Goal: Task Accomplishment & Management: Use online tool/utility

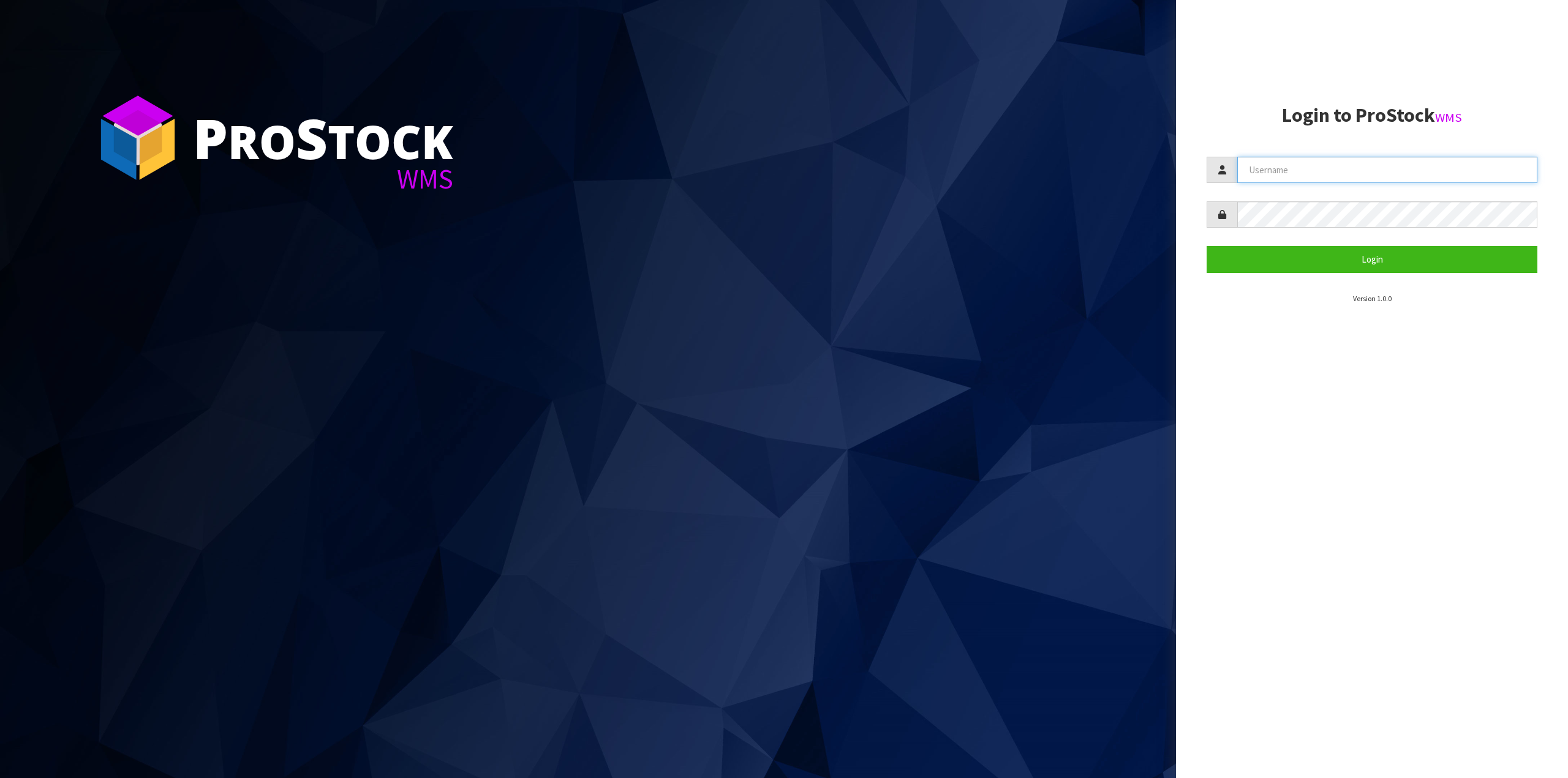
click at [1265, 171] on input "text" at bounding box center [1387, 169] width 300 height 26
type input "JuicePlus"
click at [1206, 246] on button "Login" at bounding box center [1371, 259] width 330 height 26
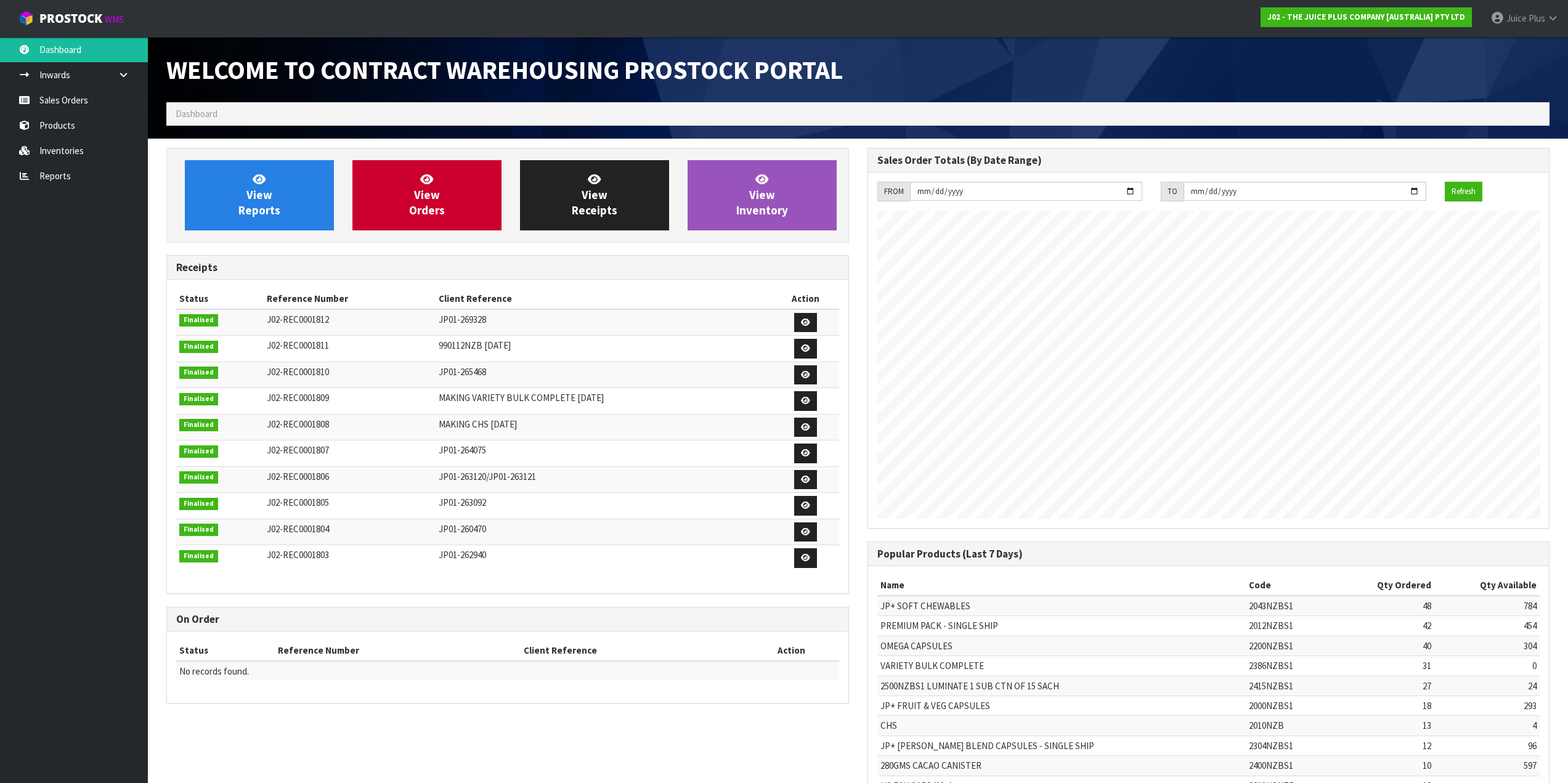
scroll to position [683, 701]
click at [275, 200] on link "View Reports" at bounding box center [260, 195] width 149 height 70
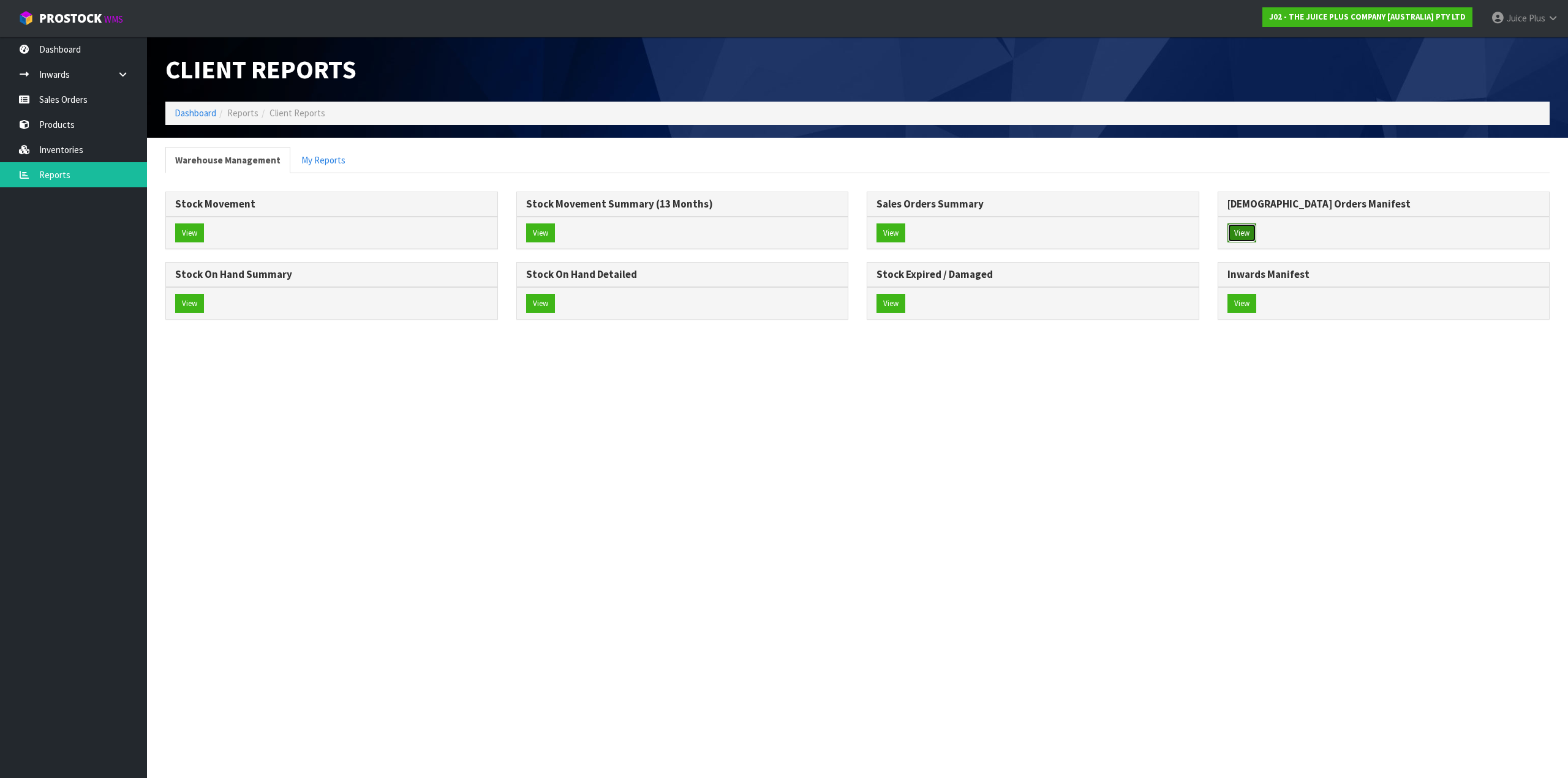
click at [1241, 236] on button "View" at bounding box center [1242, 232] width 29 height 20
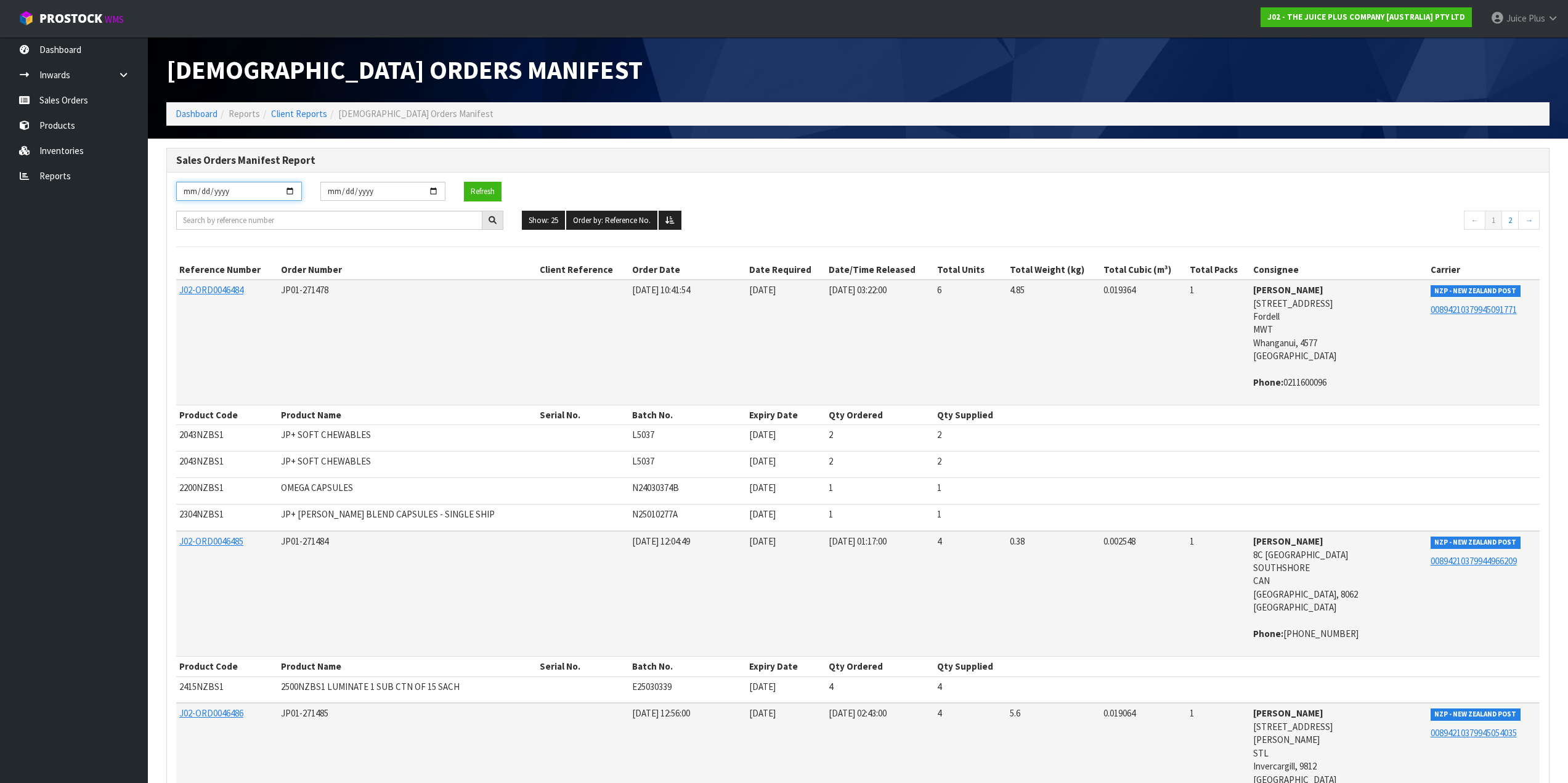
click at [292, 191] on input "[DATE]" at bounding box center [239, 191] width 126 height 19
type input "[DATE]"
click at [489, 189] on button "Refresh" at bounding box center [482, 191] width 38 height 20
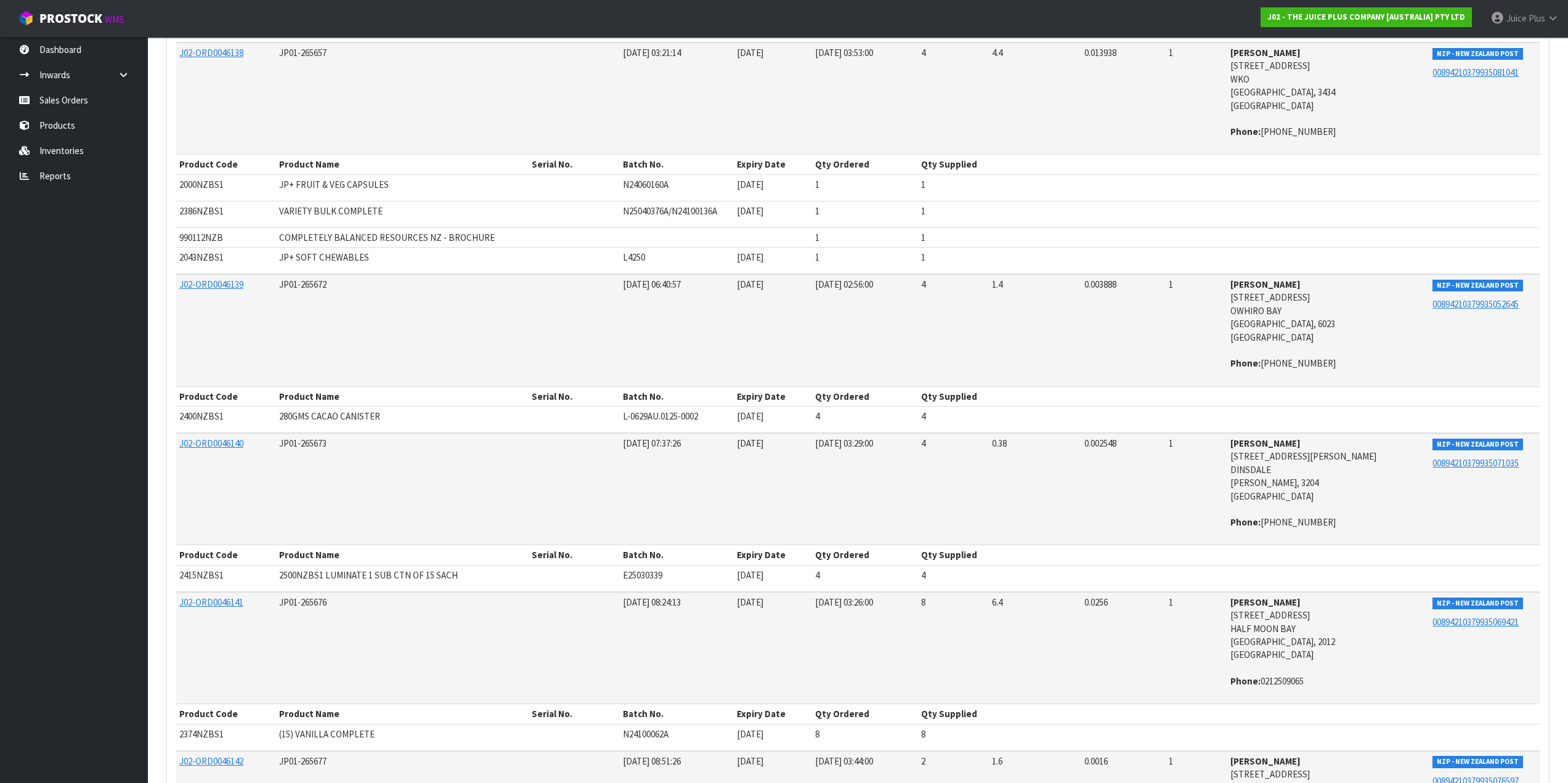
scroll to position [4193, 0]
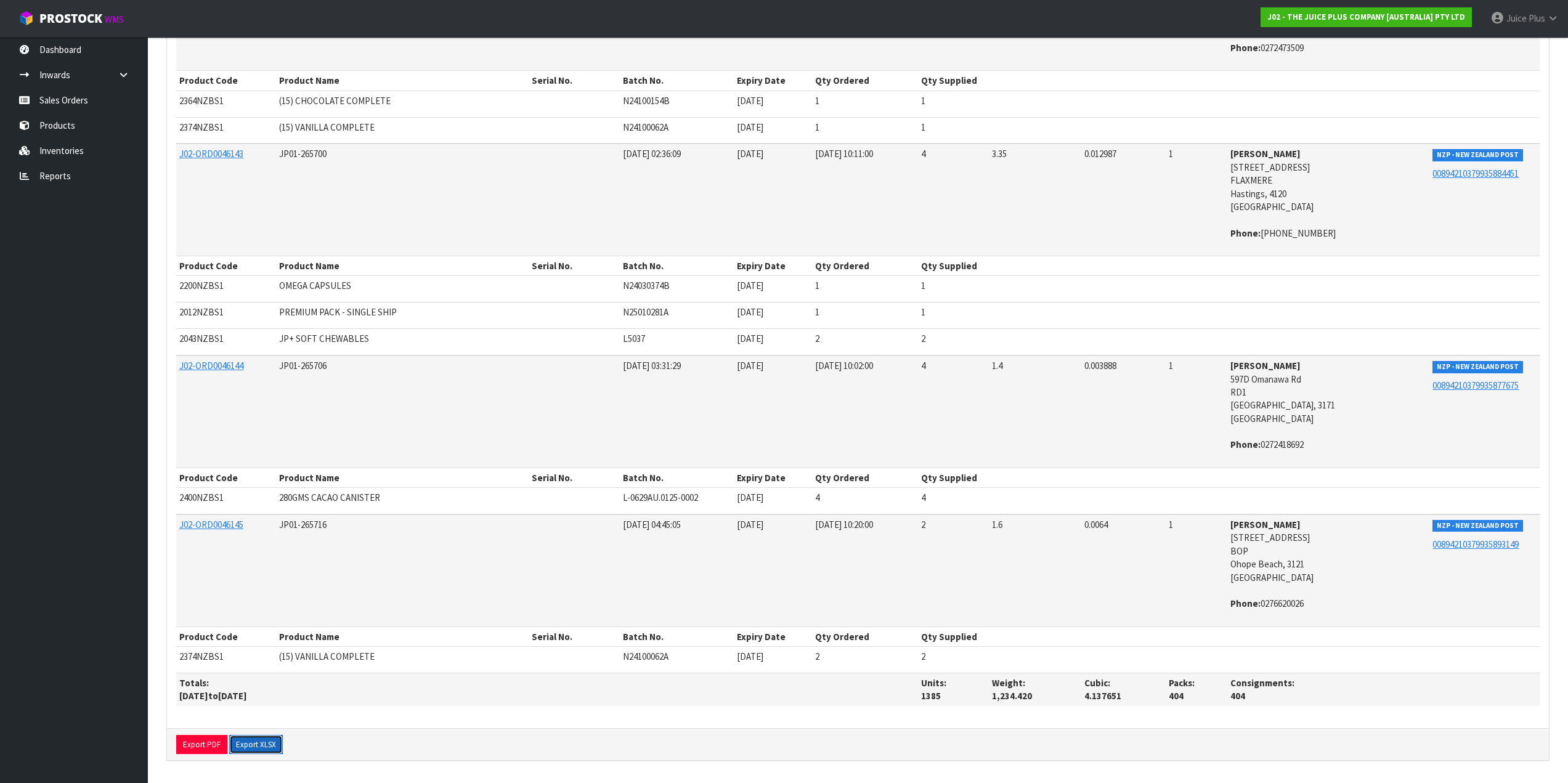
click at [255, 743] on button "Export XLSX" at bounding box center [255, 744] width 54 height 20
